Goal: Transaction & Acquisition: Purchase product/service

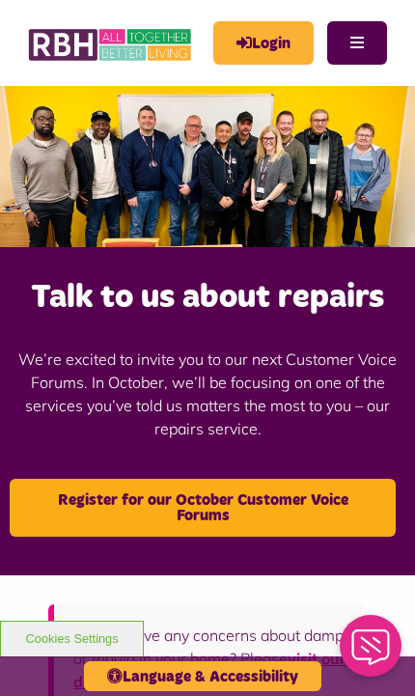
click at [278, 44] on link "Login" at bounding box center [263, 42] width 100 height 43
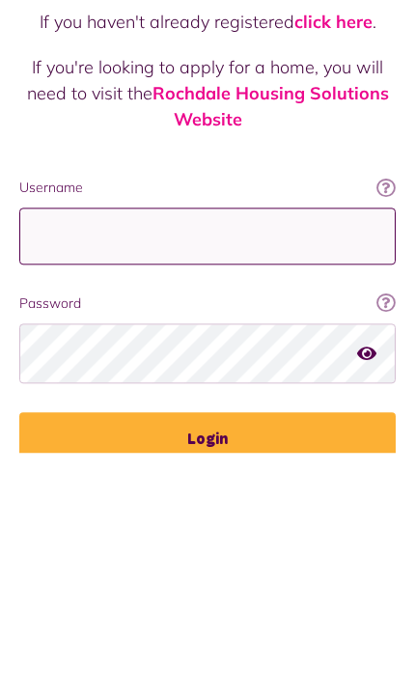
type input "**********"
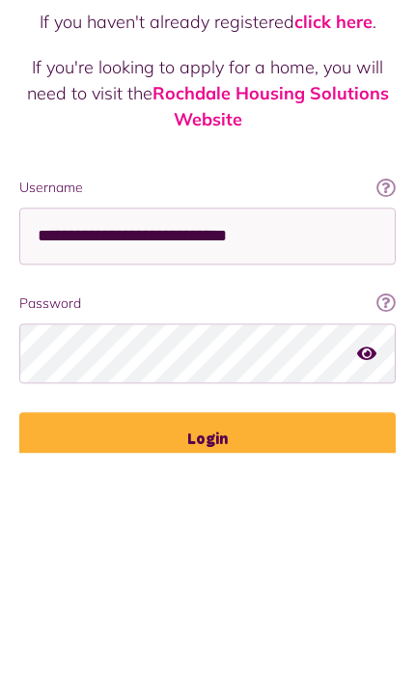
click at [207, 655] on button "Login" at bounding box center [207, 682] width 376 height 54
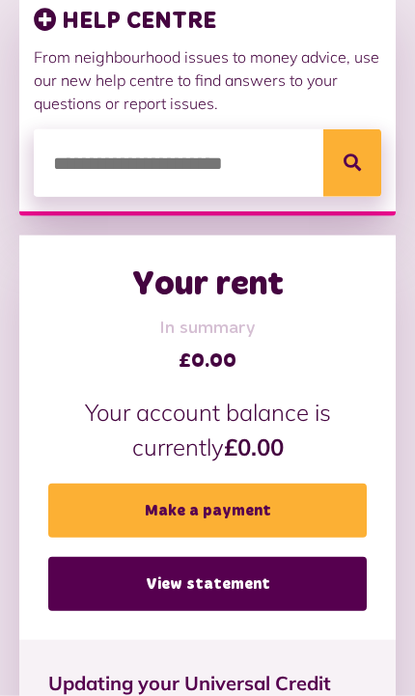
scroll to position [335, 0]
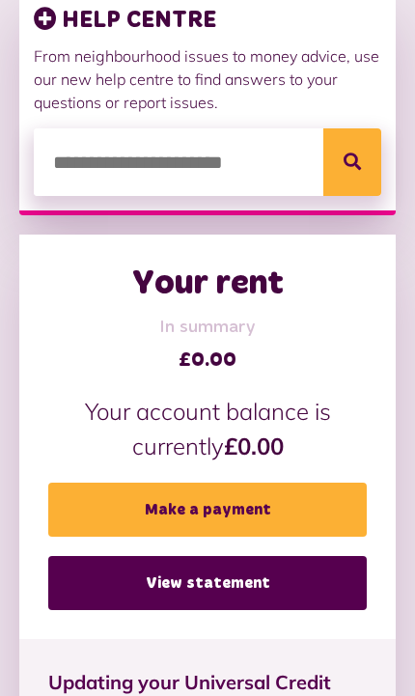
click at [276, 515] on link "Make a payment" at bounding box center [207, 509] width 318 height 54
click at [273, 482] on link "Make a payment" at bounding box center [207, 509] width 318 height 54
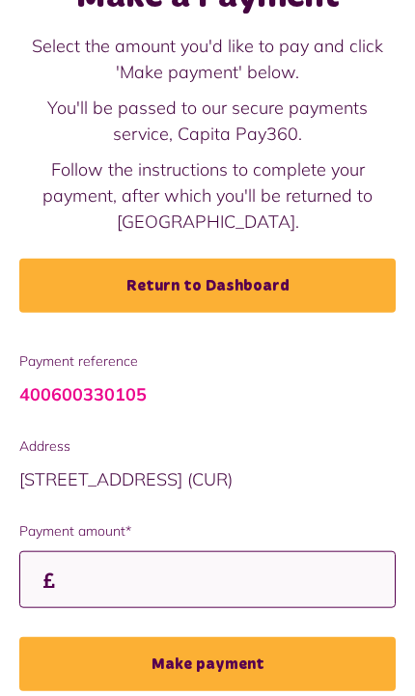
click at [206, 576] on input "Payment amount*" at bounding box center [207, 579] width 376 height 57
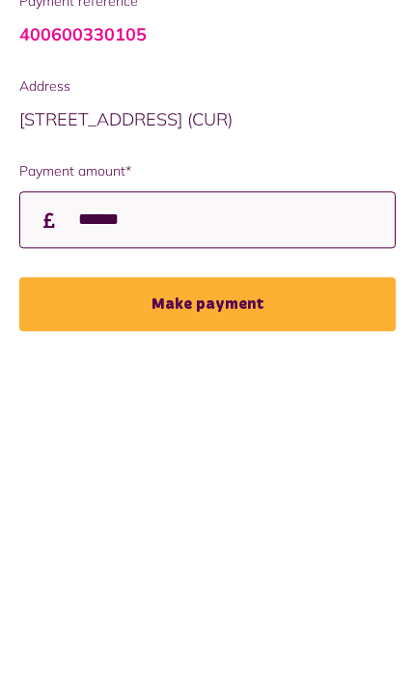
type input "******"
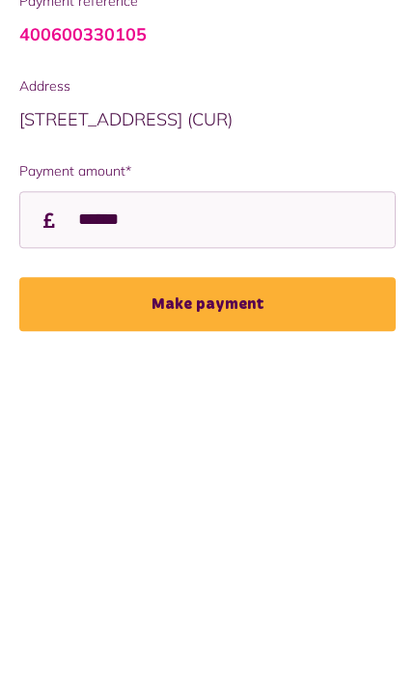
click at [263, 531] on button "Make payment" at bounding box center [207, 558] width 376 height 54
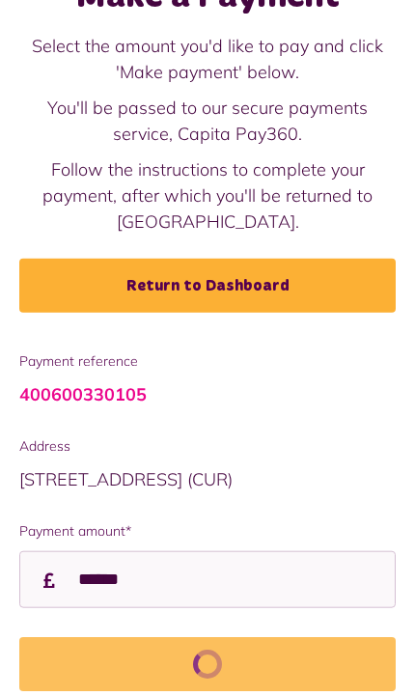
scroll to position [184, 0]
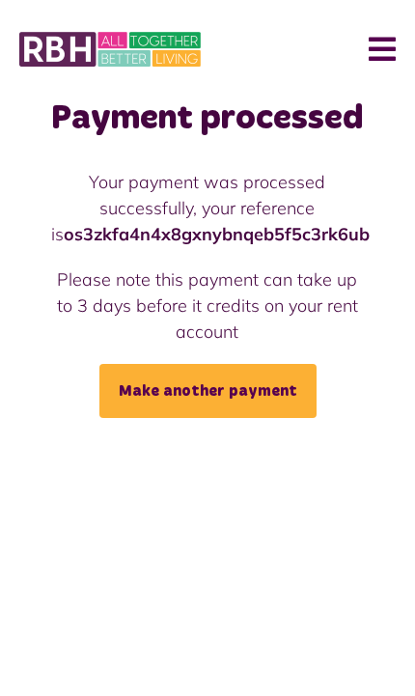
click at [385, 60] on button "Menu" at bounding box center [374, 49] width 41 height 60
